Goal: Information Seeking & Learning: Find specific fact

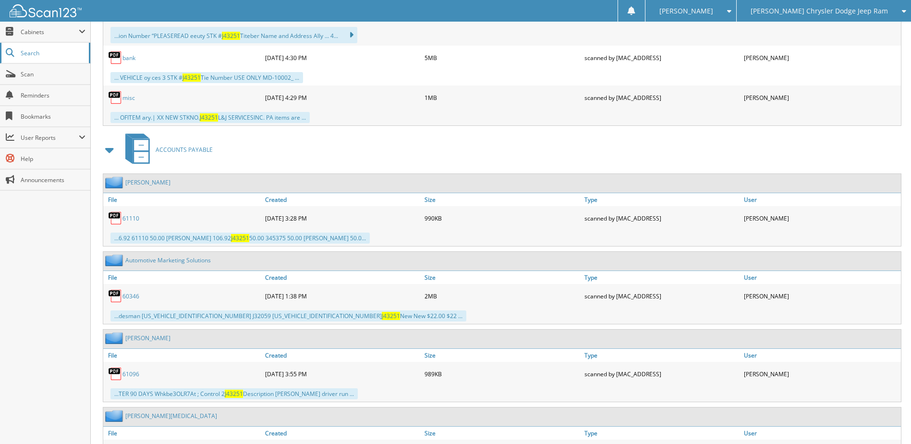
scroll to position [1033, 0]
click at [40, 53] on span "Search" at bounding box center [52, 53] width 63 height 8
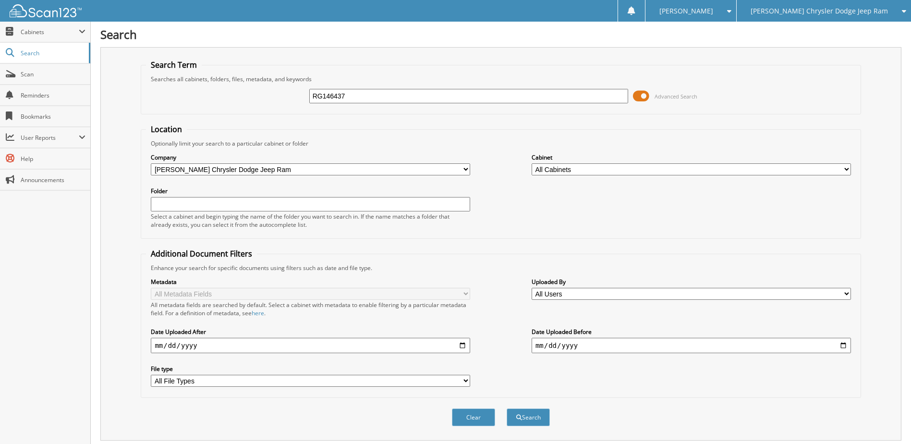
drag, startPoint x: 329, startPoint y: 96, endPoint x: 272, endPoint y: 93, distance: 57.2
click at [273, 93] on div "RG146437 Advanced Search" at bounding box center [500, 96] width 709 height 26
type input "j46437"
click at [506, 408] on button "Search" at bounding box center [527, 417] width 43 height 18
click at [357, 98] on input "j46437" at bounding box center [468, 96] width 319 height 14
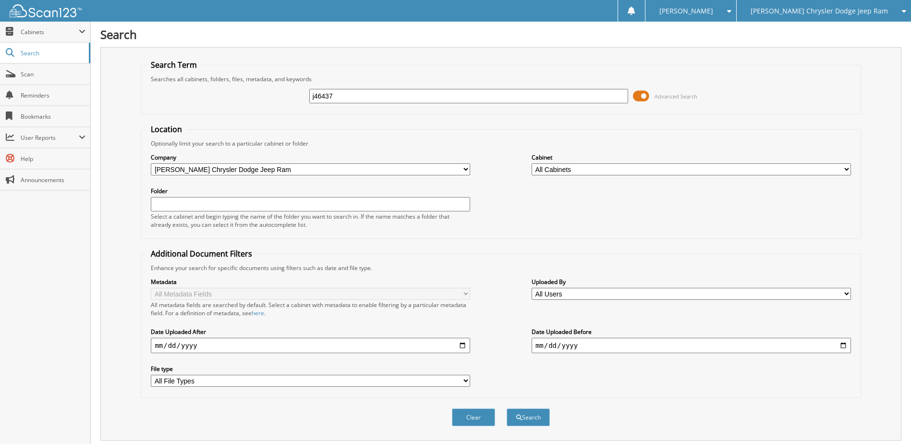
click at [357, 97] on input "j46437" at bounding box center [468, 96] width 319 height 14
click at [42, 50] on span "Search" at bounding box center [52, 53] width 63 height 8
type input "j46437"
click at [506, 408] on button "Search" at bounding box center [527, 417] width 43 height 18
click at [410, 93] on input "j46437" at bounding box center [468, 96] width 319 height 14
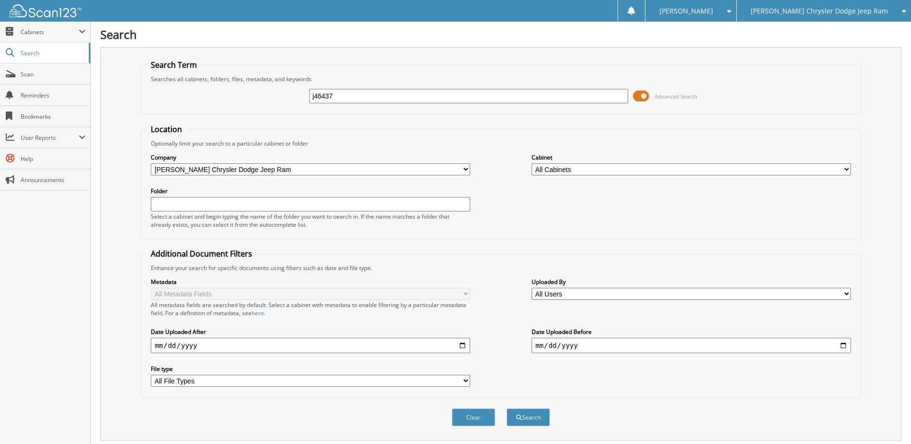
click at [410, 93] on input "j46437" at bounding box center [468, 96] width 319 height 14
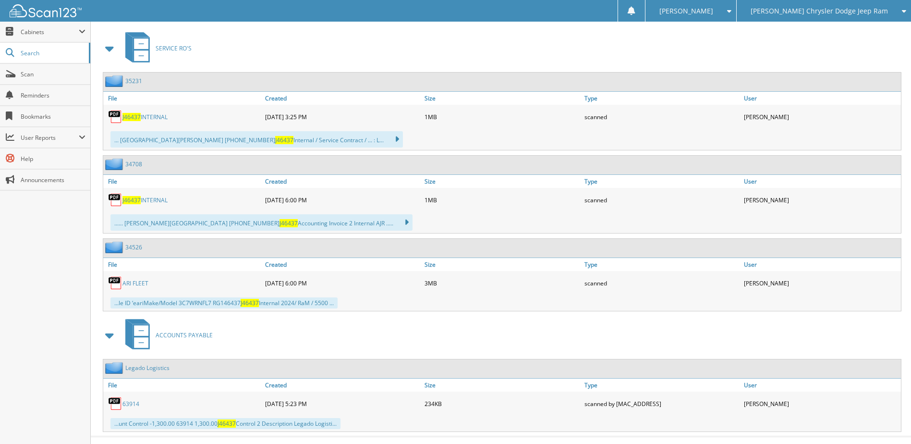
scroll to position [467, 0]
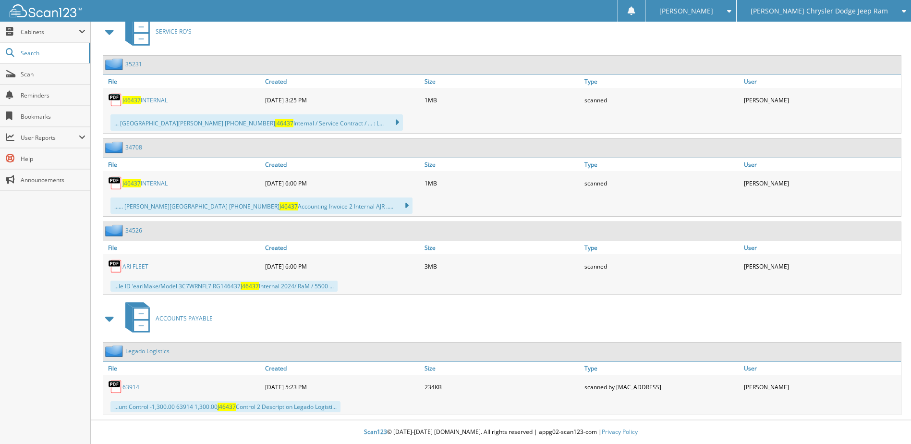
click at [138, 266] on link "ARI FLEET" at bounding box center [135, 266] width 26 height 8
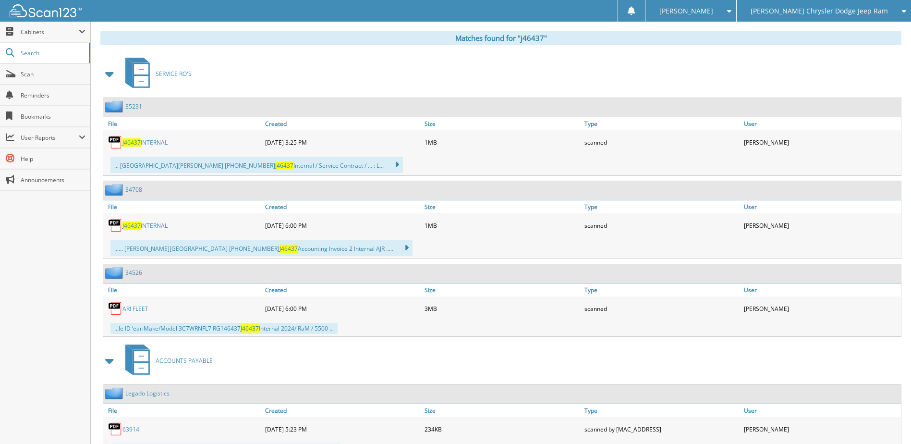
scroll to position [371, 0]
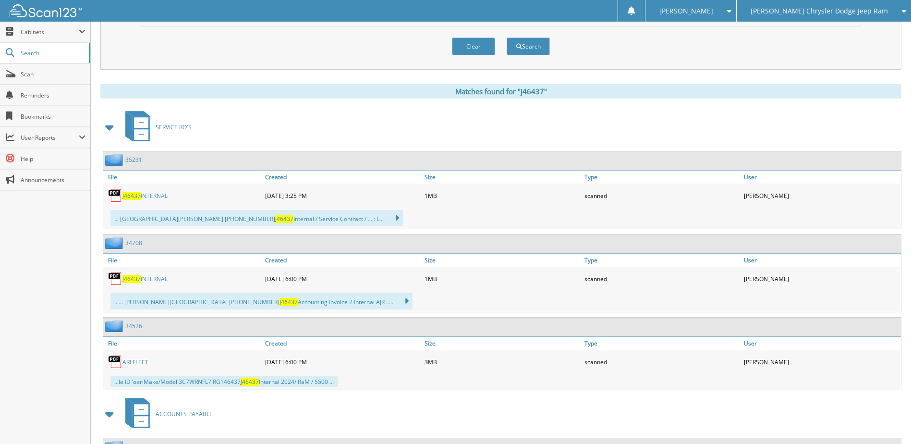
click at [154, 194] on link "J46437 INTERNAL" at bounding box center [144, 196] width 45 height 8
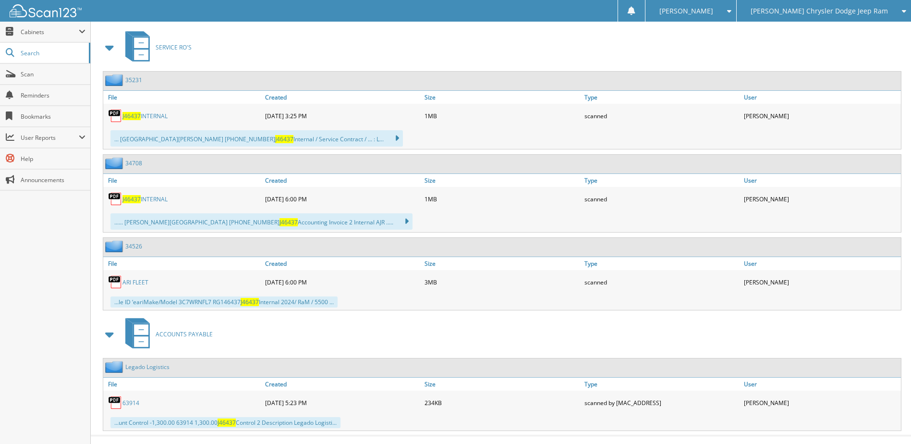
scroll to position [467, 0]
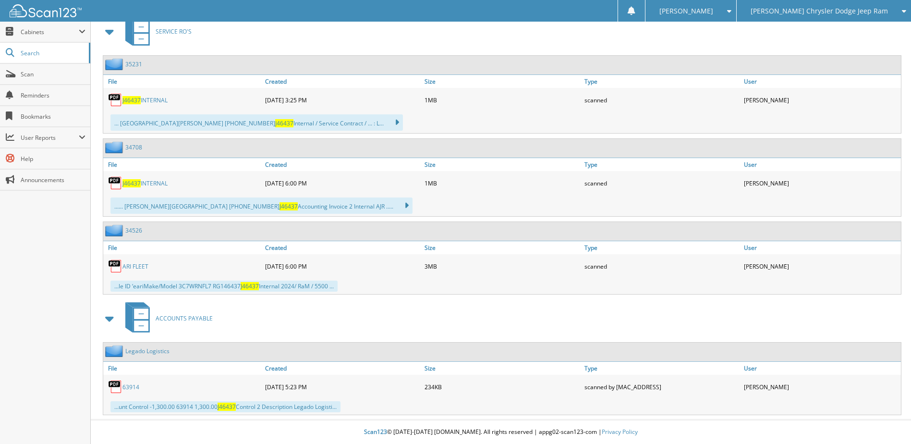
click at [133, 387] on link "63914" at bounding box center [130, 387] width 17 height 8
